Goal: Task Accomplishment & Management: Manage account settings

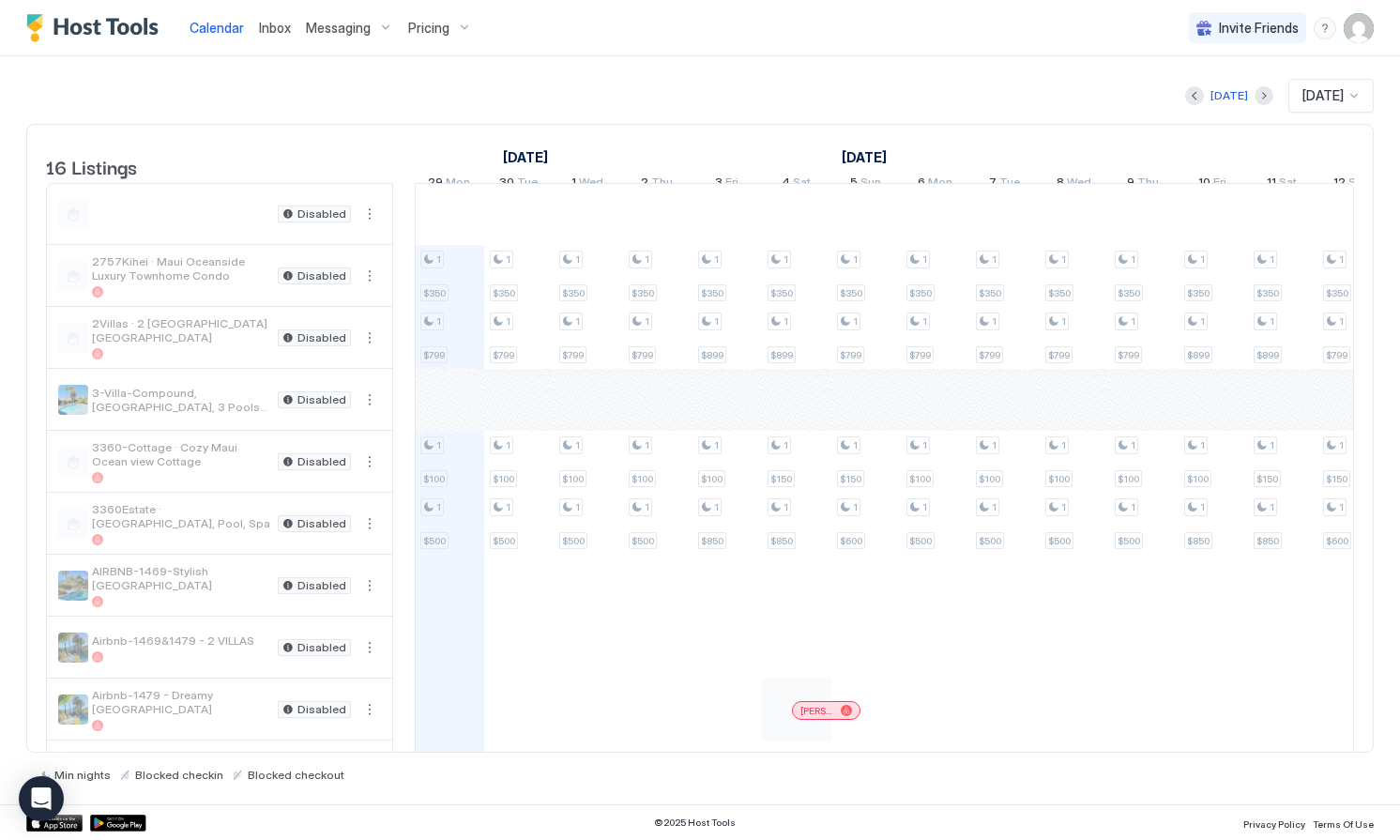
click at [1344, 24] on img "User profile" at bounding box center [1358, 28] width 30 height 30
click at [1184, 103] on span "Settings" at bounding box center [1189, 105] width 51 height 17
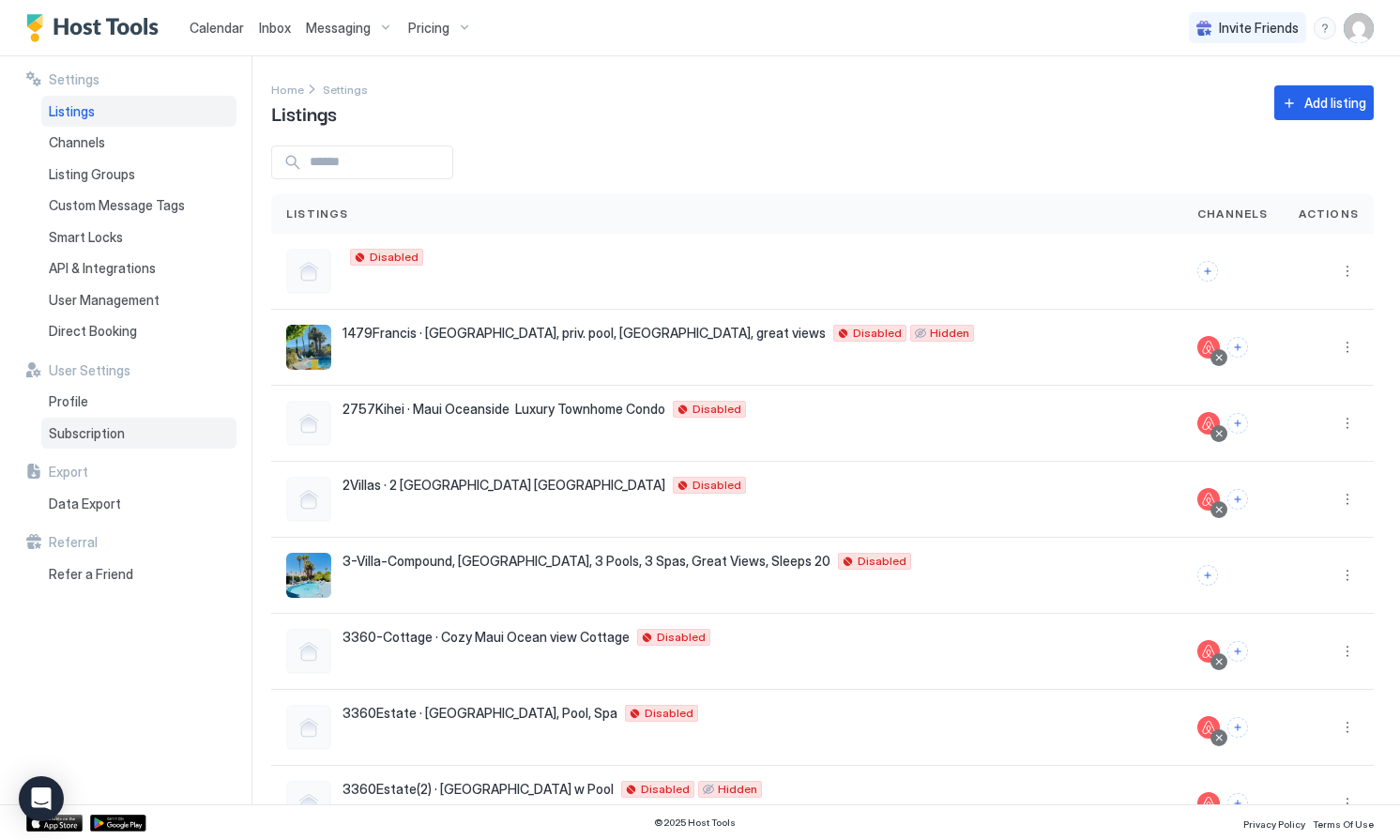
click at [87, 423] on div "Subscription" at bounding box center [139, 433] width 195 height 32
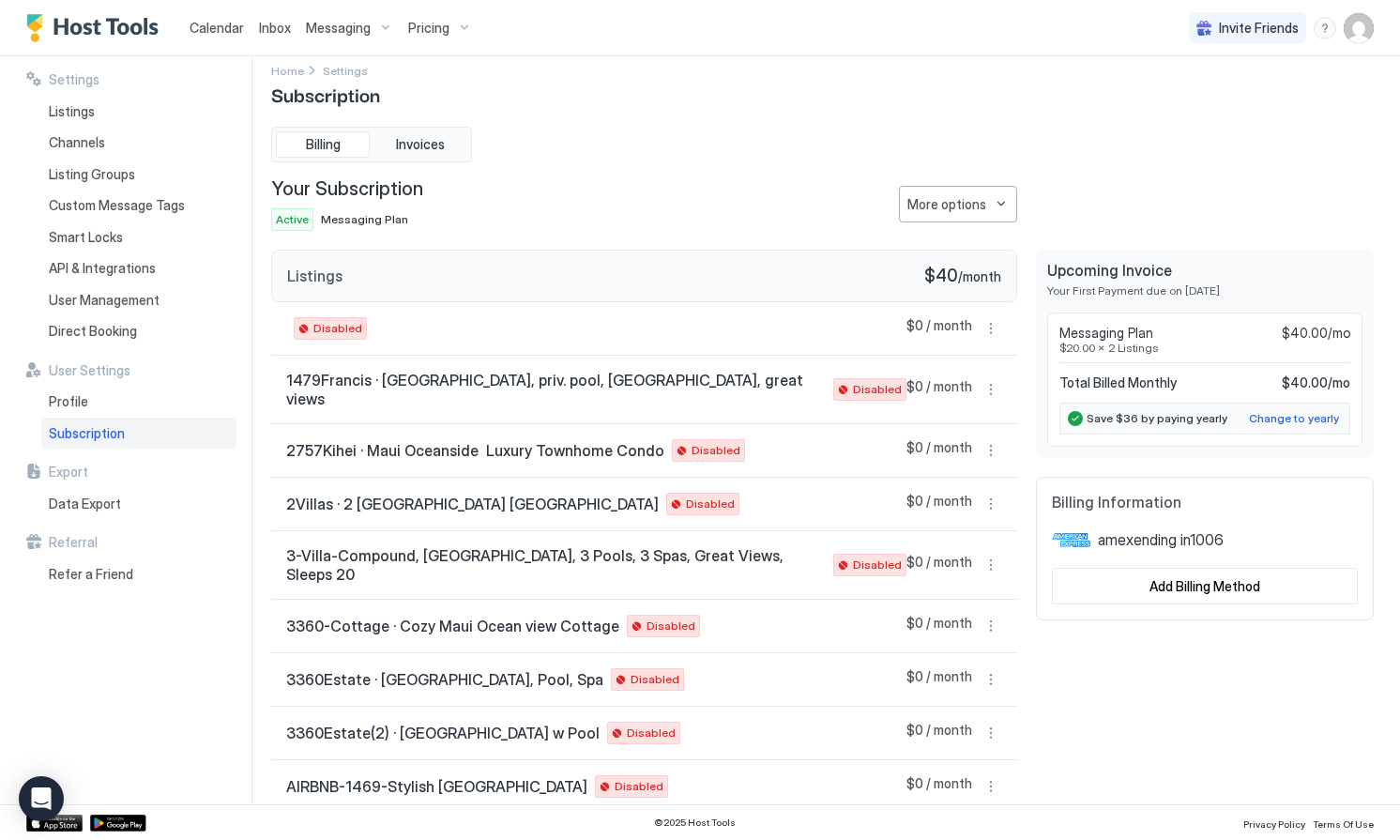
scroll to position [25, 0]
